Goal: Task Accomplishment & Management: Manage account settings

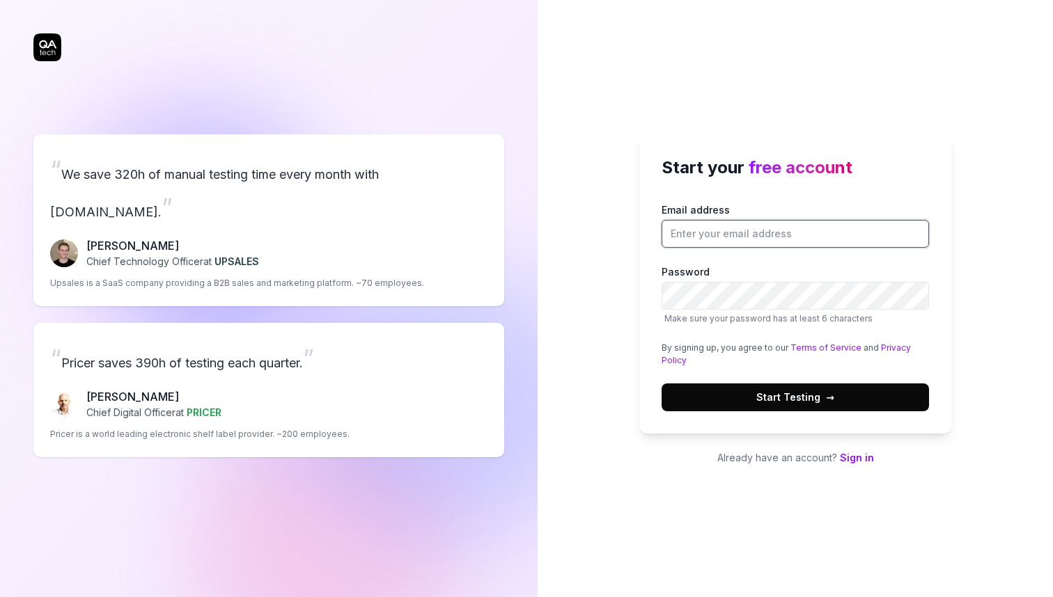
click at [707, 228] on input "Email address" at bounding box center [795, 234] width 267 height 28
click at [621, 199] on div "Start your free account Email address Password Make sure your password has at l…" at bounding box center [795, 298] width 515 height 597
click at [792, 234] on input "Email address" at bounding box center [795, 234] width 267 height 28
click at [758, 112] on div "Start your free account Email address Password Make sure your password has at l…" at bounding box center [795, 298] width 515 height 597
click at [742, 250] on div "Email address Password Make sure your password has at least 6 characters By sig…" at bounding box center [795, 307] width 267 height 209
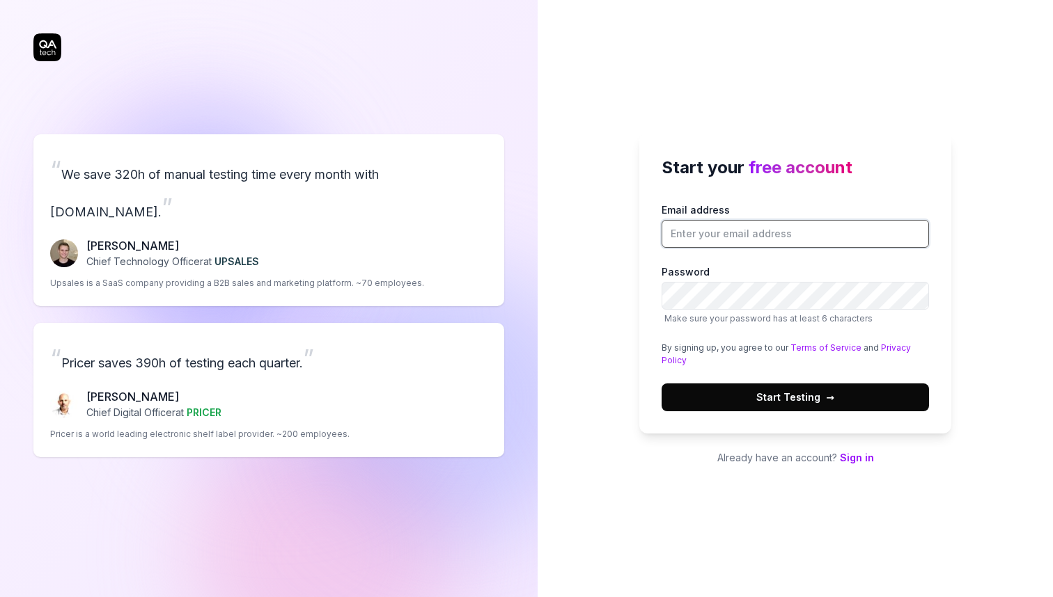
click at [735, 242] on input "Email address" at bounding box center [795, 234] width 267 height 28
click at [728, 89] on div "Start your free account Email address Password Make sure your password has at l…" at bounding box center [795, 298] width 515 height 597
click at [727, 224] on input "Email address" at bounding box center [795, 234] width 267 height 28
click at [740, 205] on label "Email address" at bounding box center [795, 225] width 267 height 45
click at [740, 220] on input "Email address" at bounding box center [795, 234] width 267 height 28
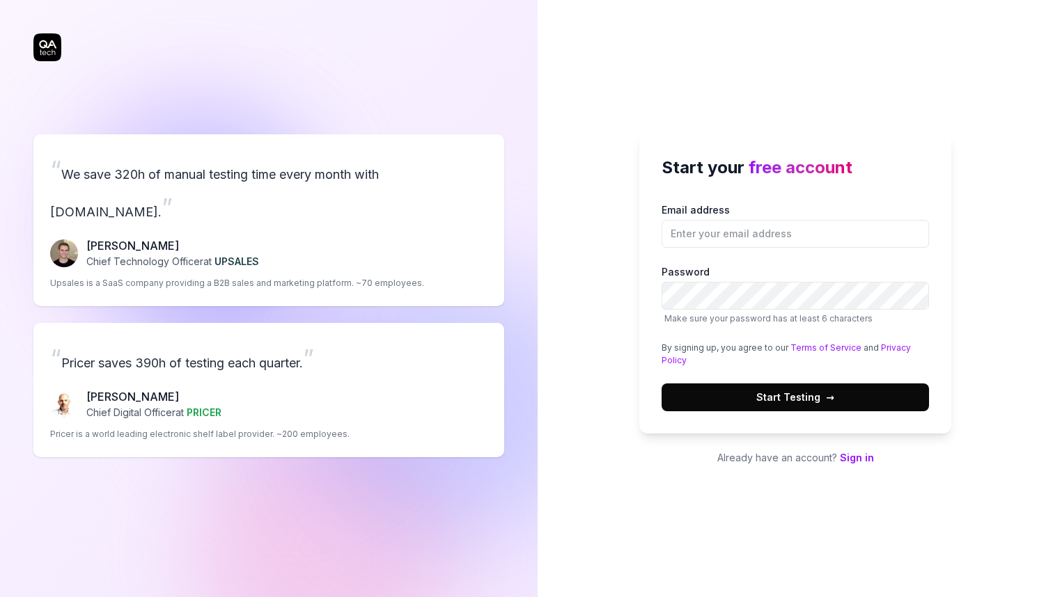
click at [620, 138] on div "Start your free account Email address Password Make sure your password has at l…" at bounding box center [795, 298] width 515 height 597
click at [702, 64] on div "Start your free account Email address Password Make sure your password has at l…" at bounding box center [795, 298] width 515 height 597
click at [680, 72] on div "Start your free account Email address Password Make sure your password has at l…" at bounding box center [795, 298] width 515 height 597
click at [815, 521] on div "Start your free account Email address Password Make sure your password has at l…" at bounding box center [795, 298] width 515 height 597
click at [733, 230] on input "Email address" at bounding box center [795, 234] width 267 height 28
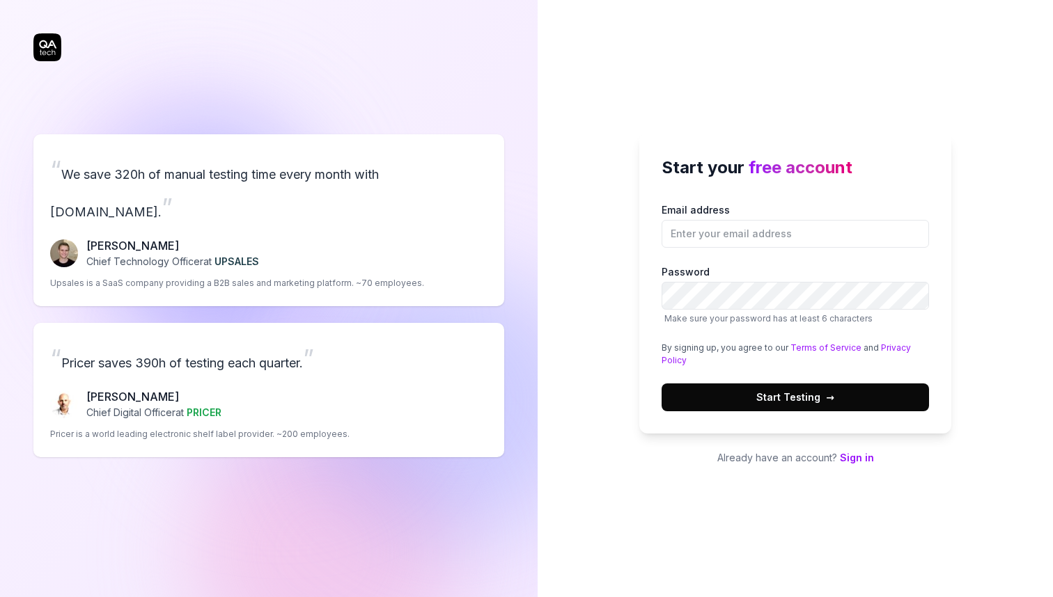
click at [706, 120] on div "Start your free account Email address Password Make sure your password has at l…" at bounding box center [795, 298] width 515 height 597
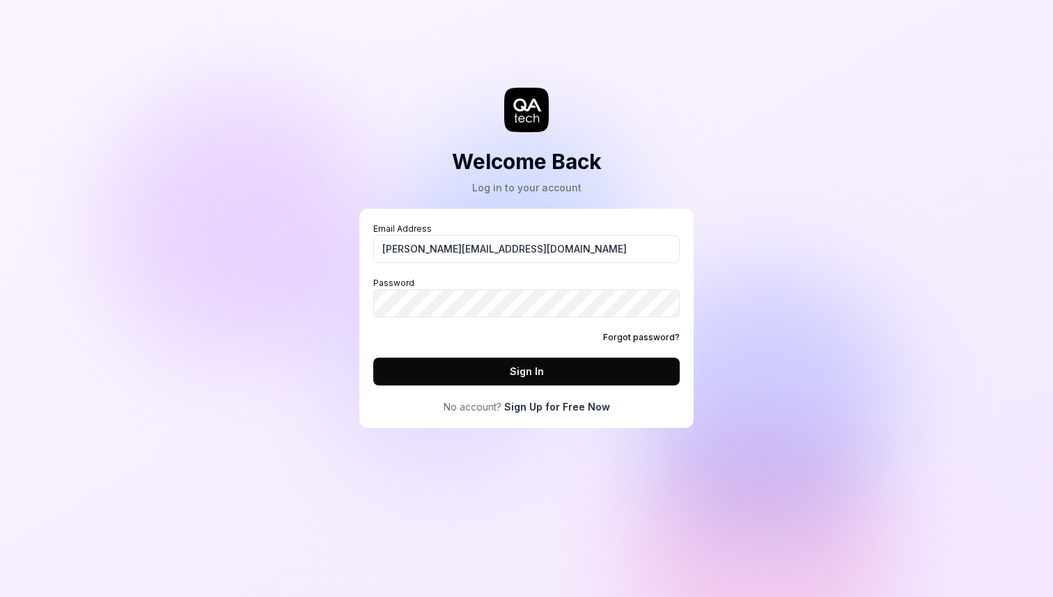
type input "frederik@doneservices.co"
click at [609, 332] on link "Forgot password?" at bounding box center [641, 337] width 77 height 13
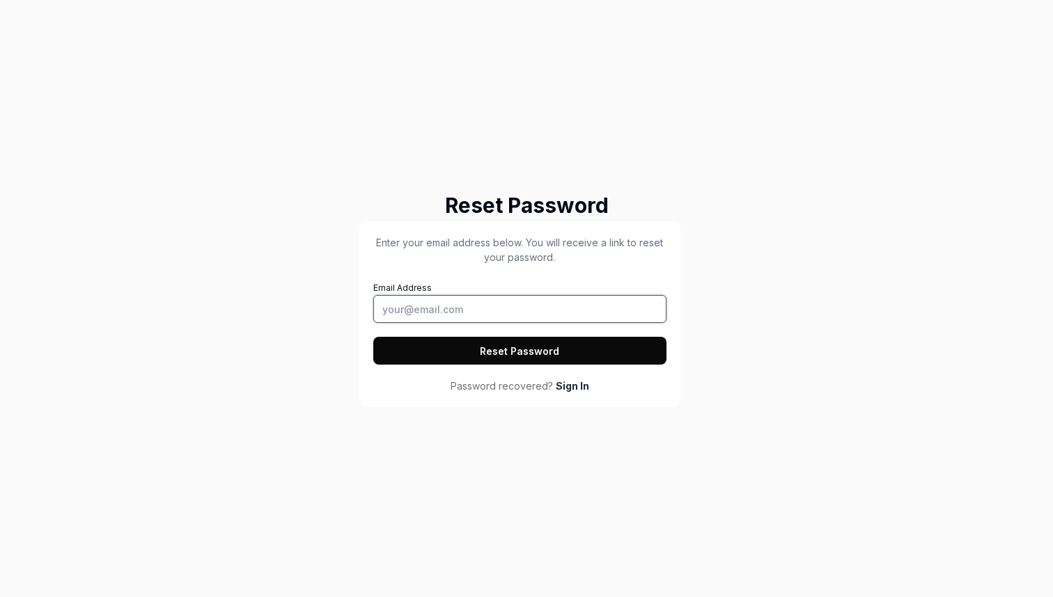
click at [434, 307] on input "Email Address" at bounding box center [519, 309] width 293 height 28
type input "frederik@doneservices.co"
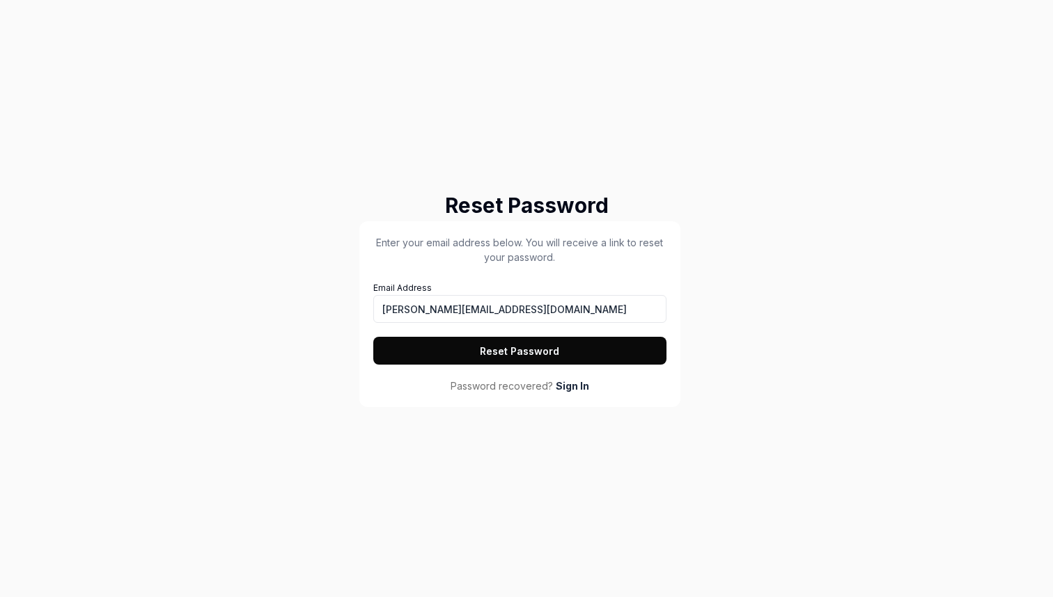
click at [276, 334] on div "Reset Password Enter your email address below. You will receive a link to reset…" at bounding box center [526, 298] width 1053 height 597
click at [504, 349] on button "Reset Password" at bounding box center [519, 351] width 293 height 28
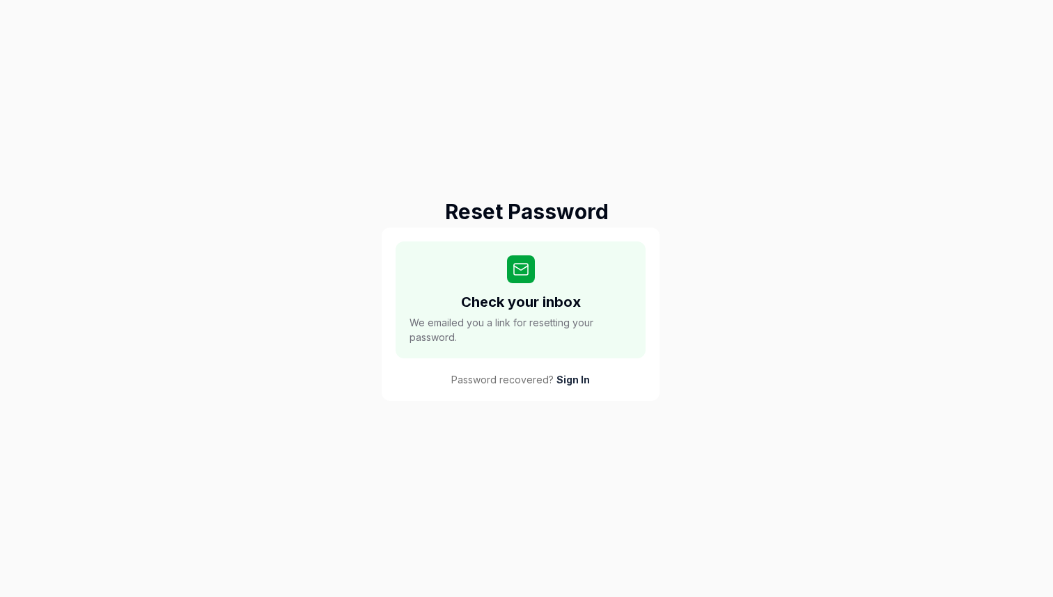
click at [279, 249] on div "Reset Password Check your inbox We emailed you a link for resetting your passwo…" at bounding box center [526, 298] width 1053 height 597
